Goal: Task Accomplishment & Management: Use online tool/utility

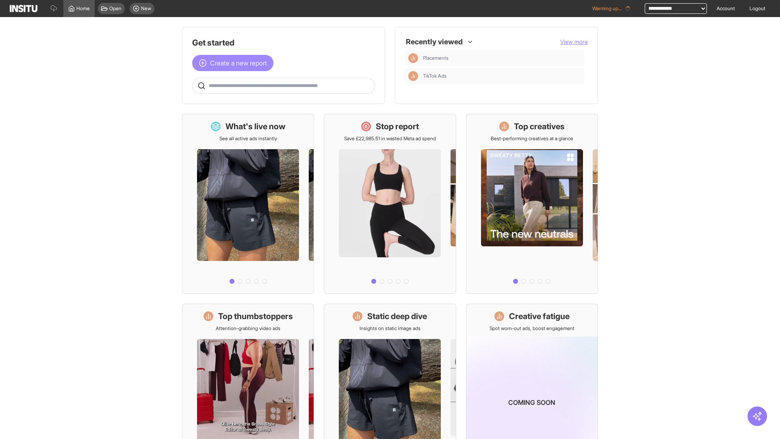
click at [235, 63] on span "Create a new report" at bounding box center [238, 63] width 57 height 10
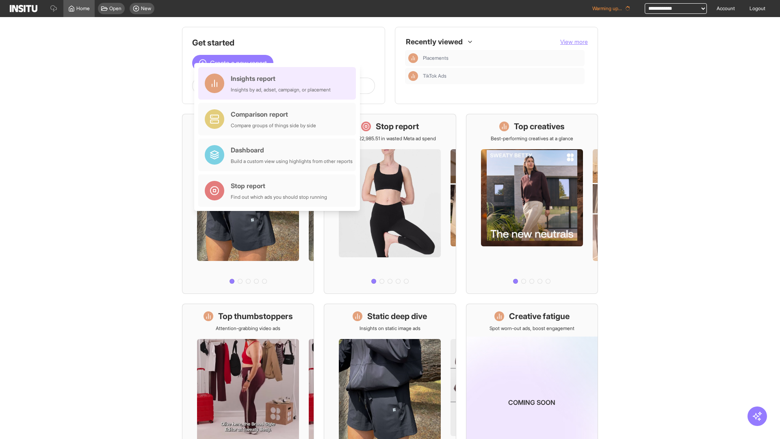
click at [279, 83] on div "Insights report Insights by ad, adset, campaign, or placement" at bounding box center [281, 84] width 100 height 20
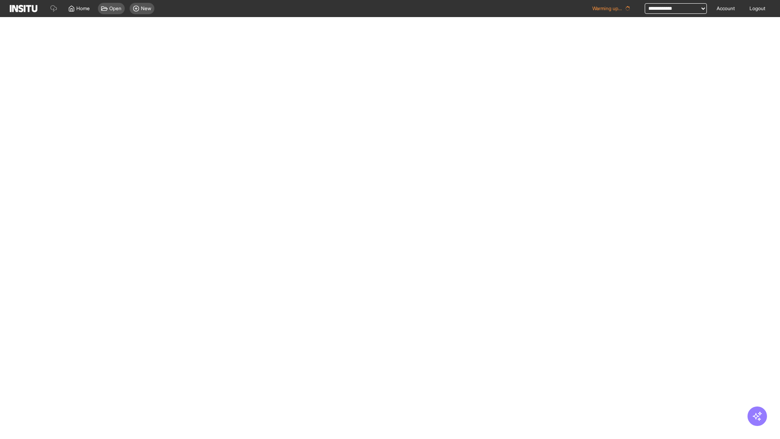
select select "**"
